Goal: Information Seeking & Learning: Learn about a topic

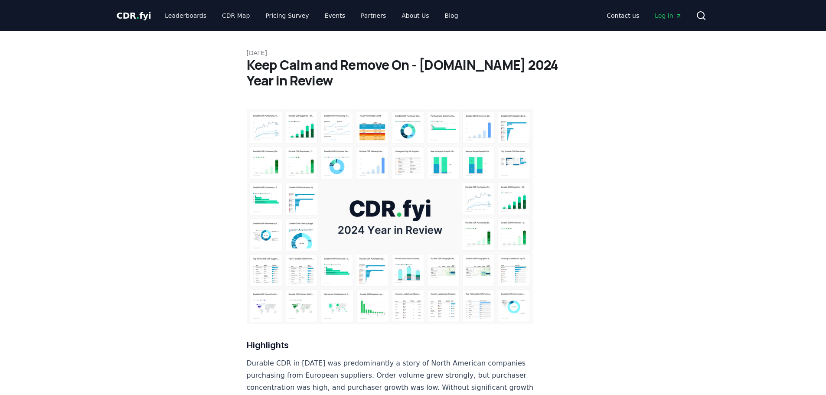
scroll to position [3040, 0]
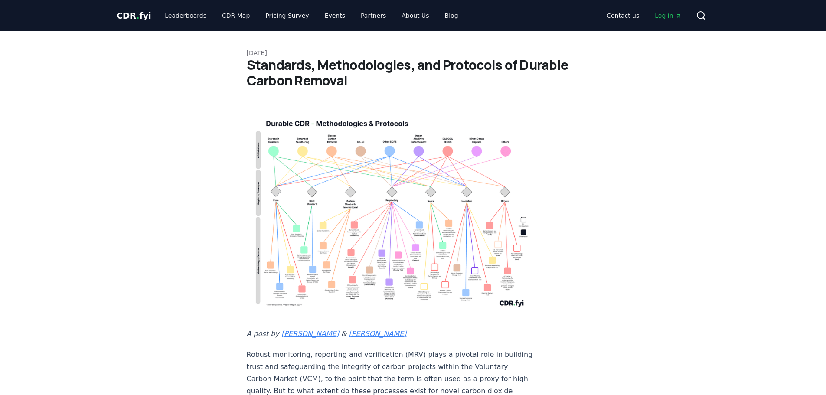
scroll to position [1976, 0]
